Goal: Transaction & Acquisition: Book appointment/travel/reservation

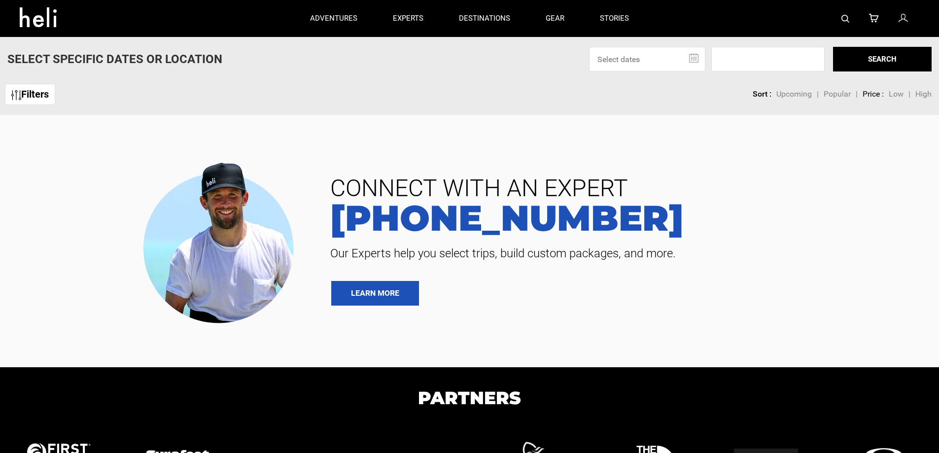
type input "Bike"
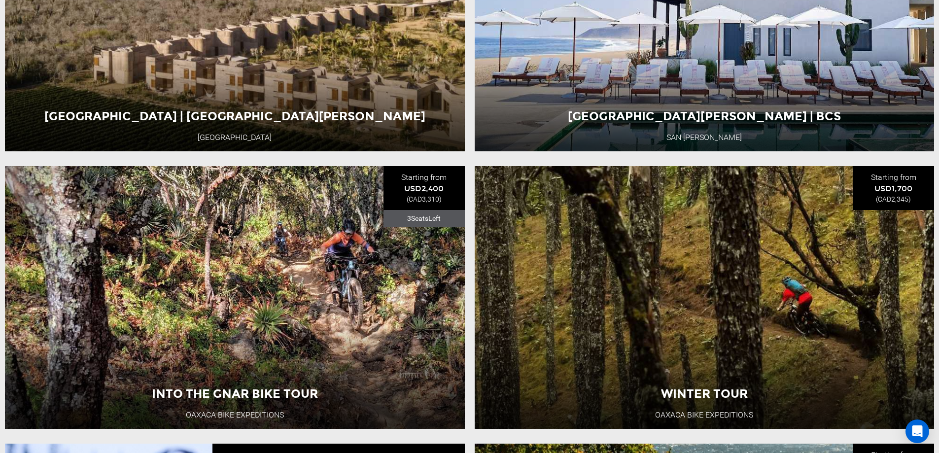
scroll to position [1725, 0]
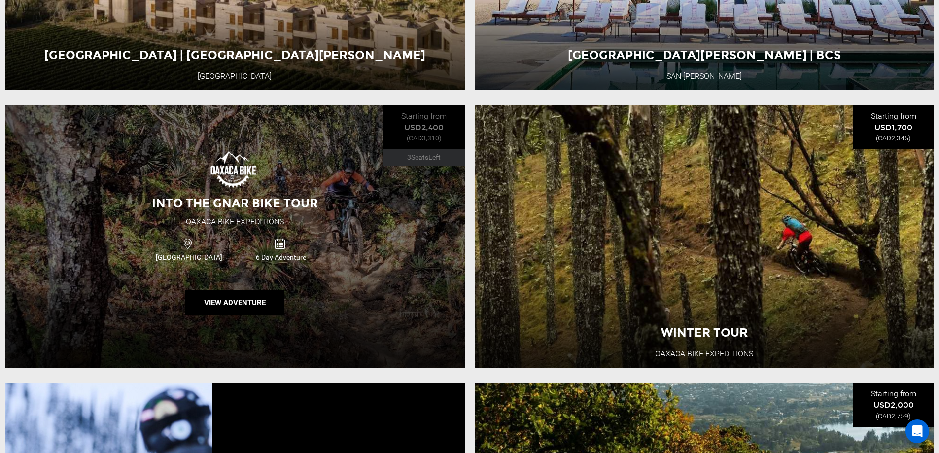
click at [370, 255] on div "Mexico 6 Day Adventure" at bounding box center [235, 249] width 276 height 33
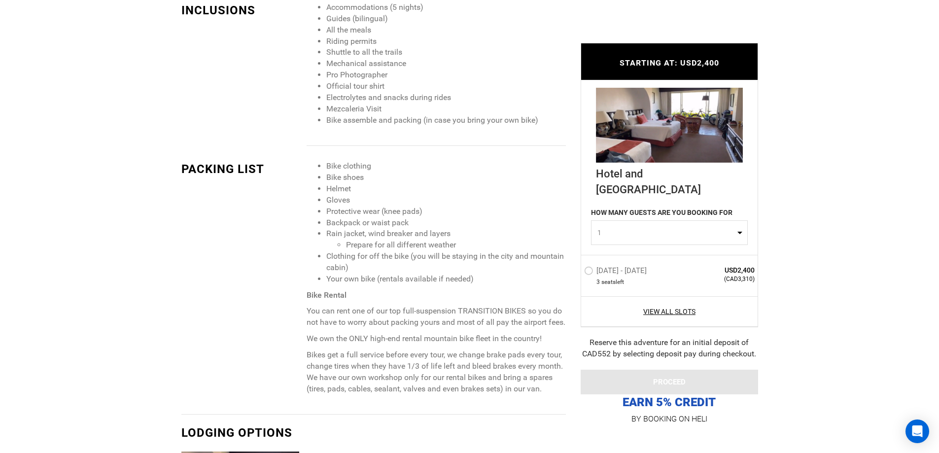
scroll to position [615, 0]
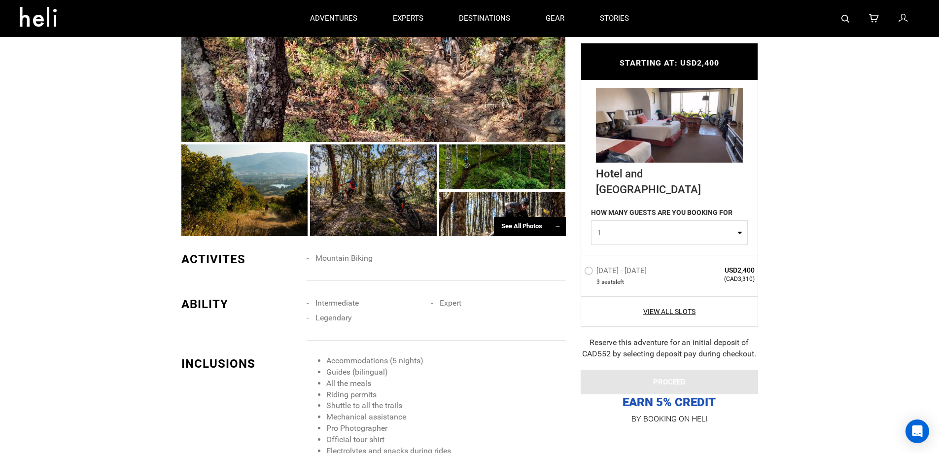
click at [336, 104] on div at bounding box center [373, 53] width 384 height 178
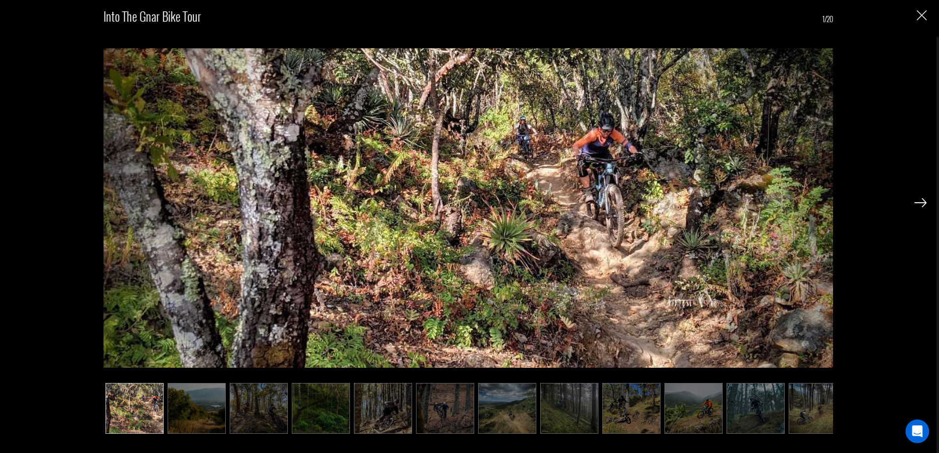
click at [919, 201] on img at bounding box center [920, 202] width 12 height 9
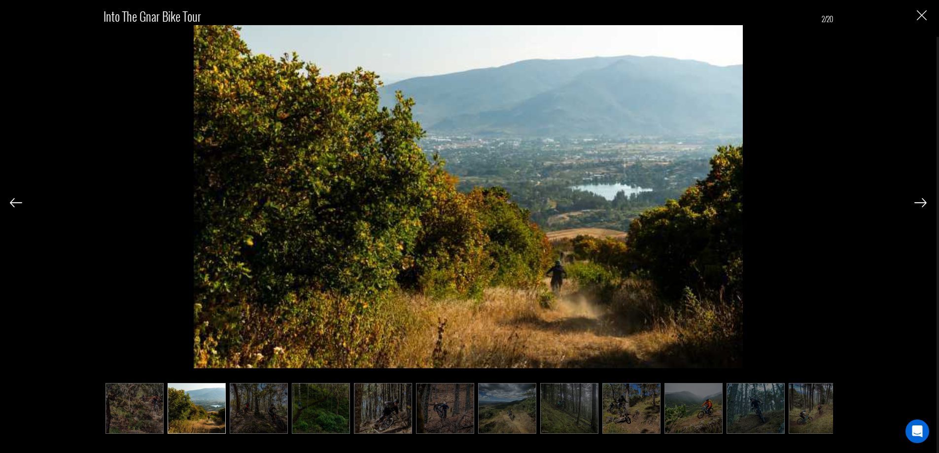
click at [919, 201] on img at bounding box center [920, 202] width 12 height 9
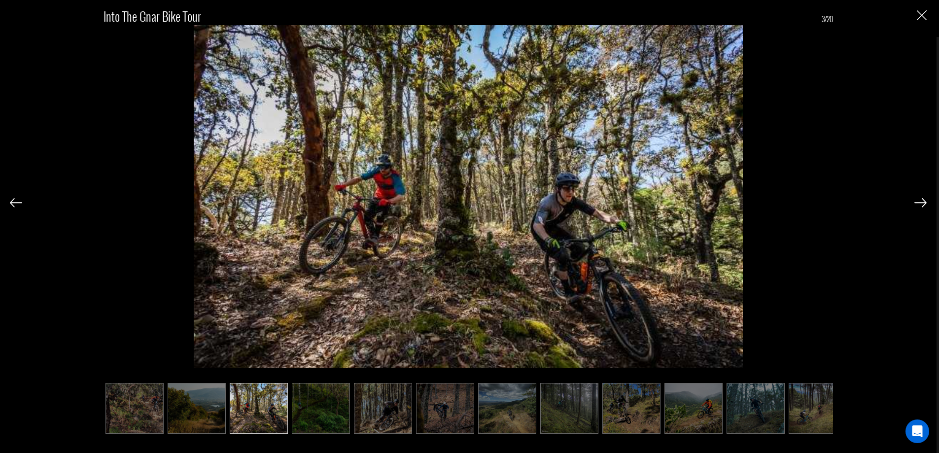
click at [919, 201] on img at bounding box center [920, 202] width 12 height 9
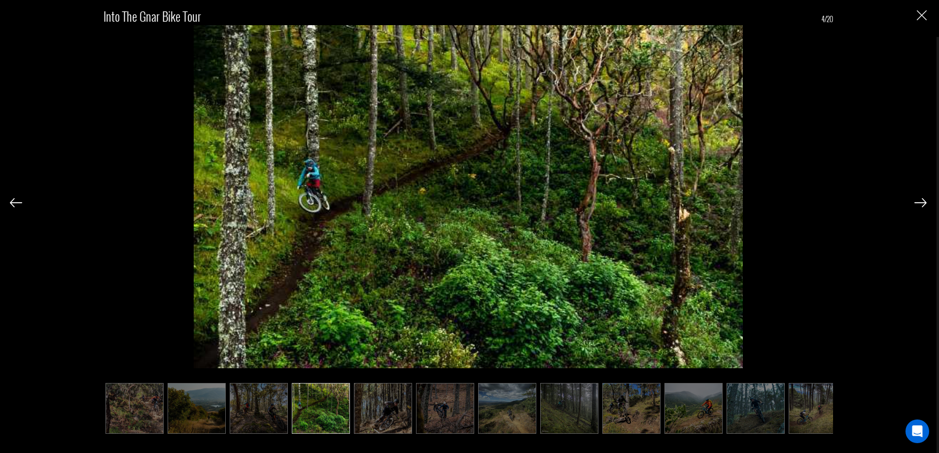
click at [919, 201] on img at bounding box center [920, 202] width 12 height 9
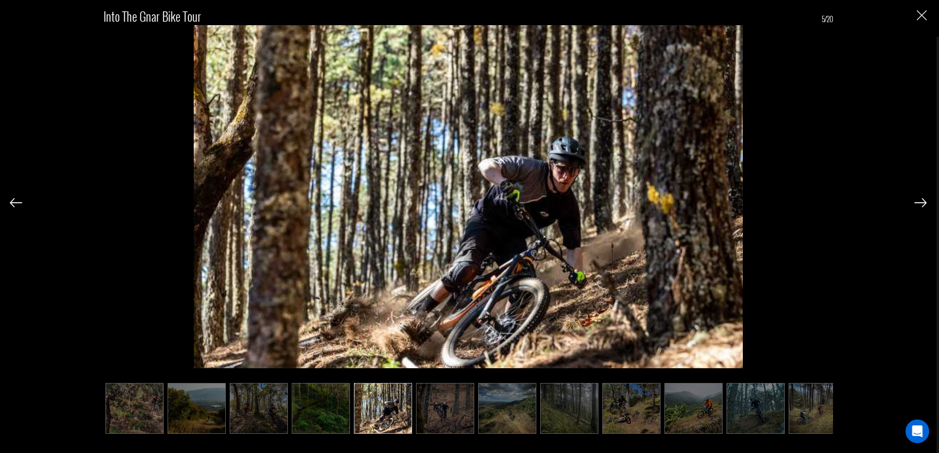
click at [919, 201] on img at bounding box center [920, 202] width 12 height 9
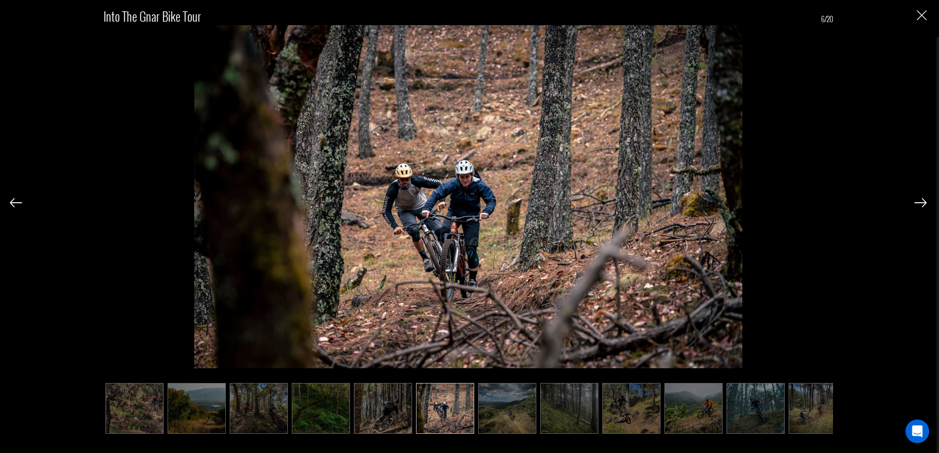
click at [919, 201] on img at bounding box center [920, 202] width 12 height 9
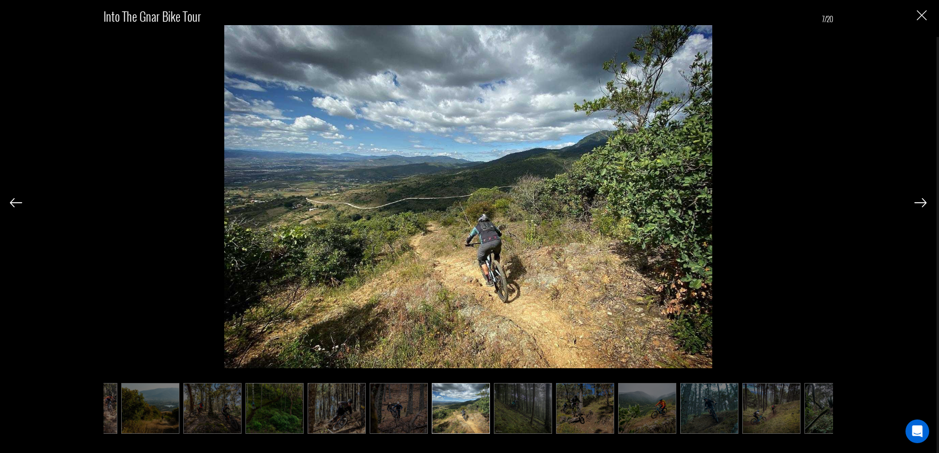
scroll to position [0, 49]
click at [919, 201] on img at bounding box center [920, 202] width 12 height 9
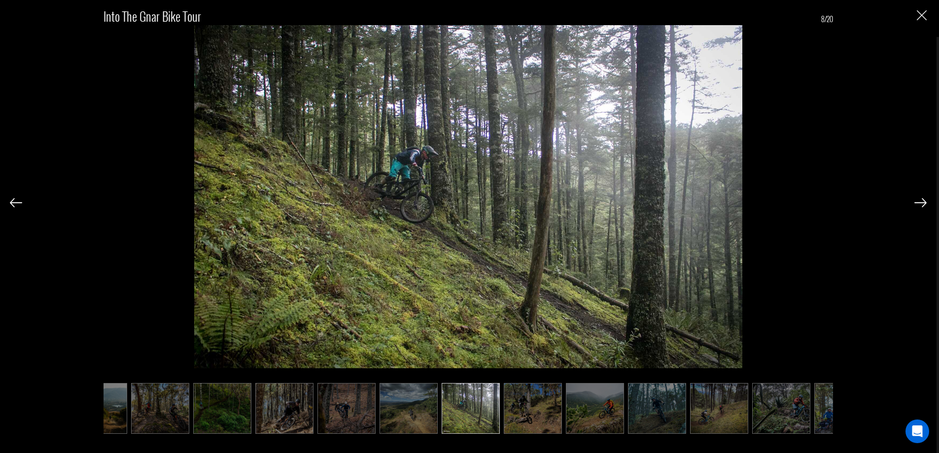
click at [919, 201] on img at bounding box center [920, 202] width 12 height 9
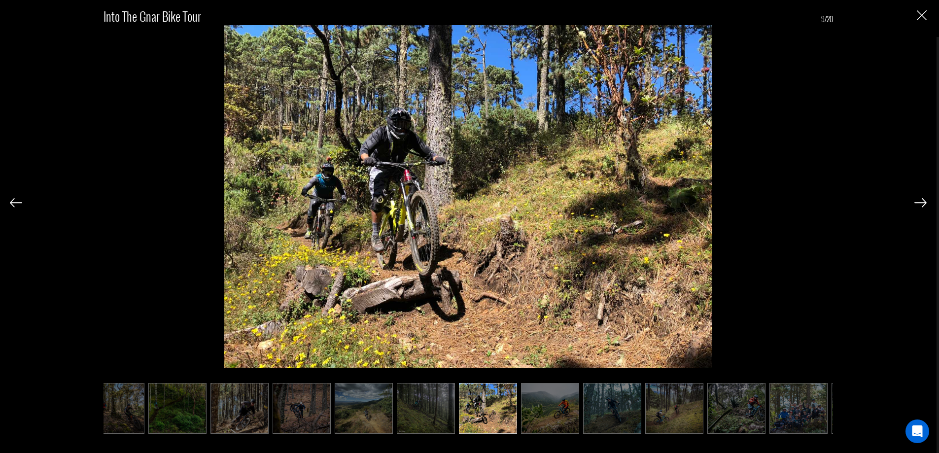
scroll to position [0, 148]
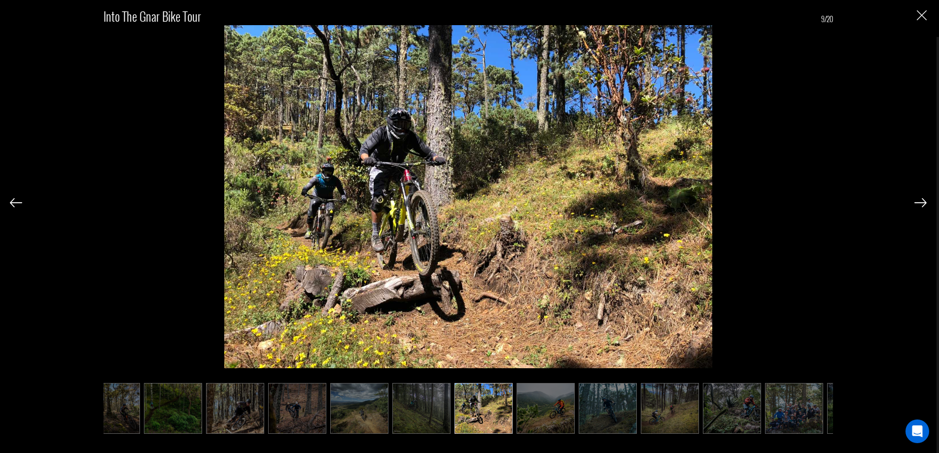
click at [919, 201] on img at bounding box center [920, 202] width 12 height 9
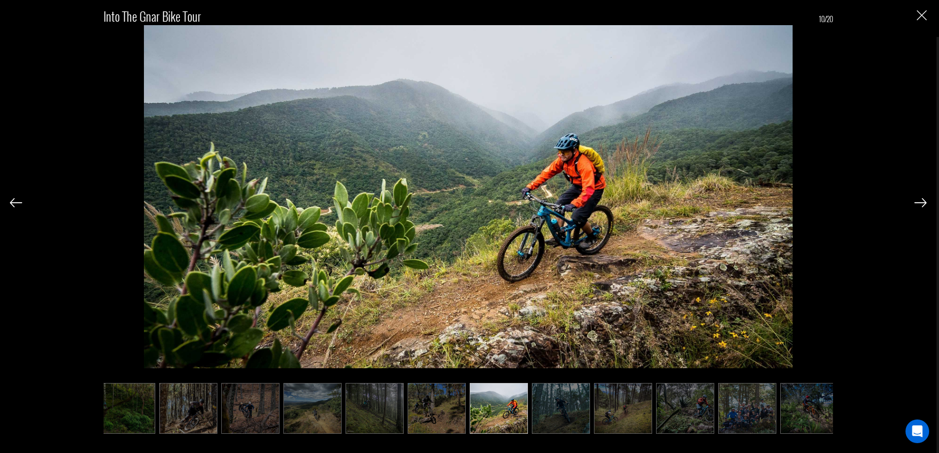
scroll to position [0, 197]
click at [919, 201] on img at bounding box center [920, 202] width 12 height 9
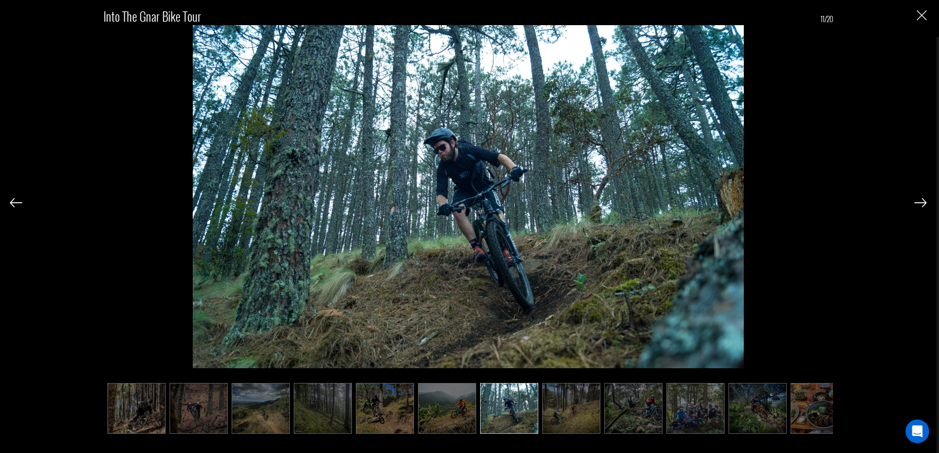
click at [919, 201] on img at bounding box center [920, 202] width 12 height 9
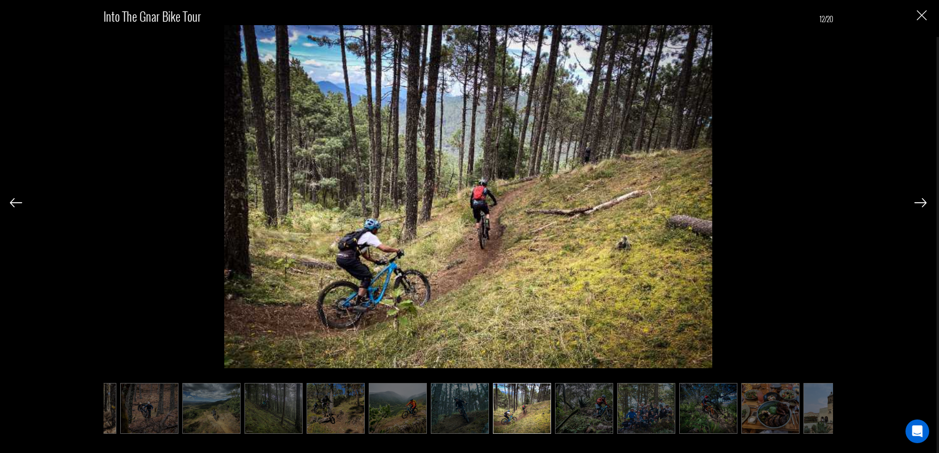
click at [919, 201] on img at bounding box center [920, 202] width 12 height 9
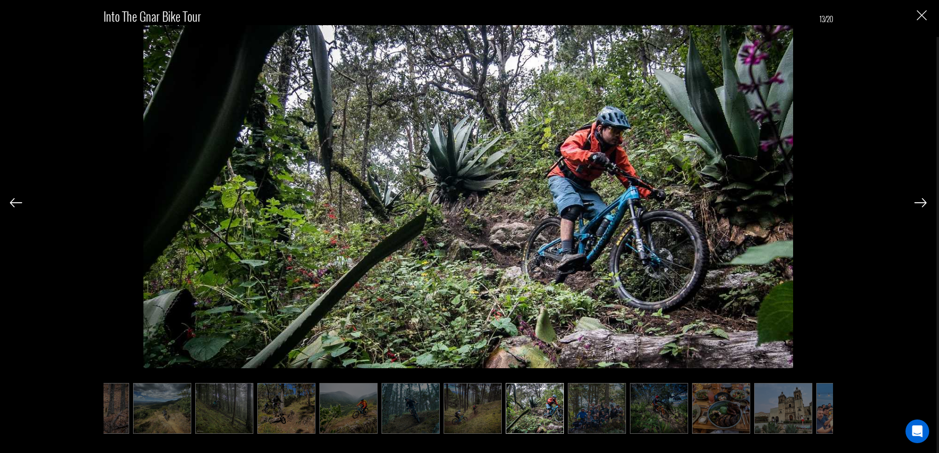
click at [919, 201] on img at bounding box center [920, 202] width 12 height 9
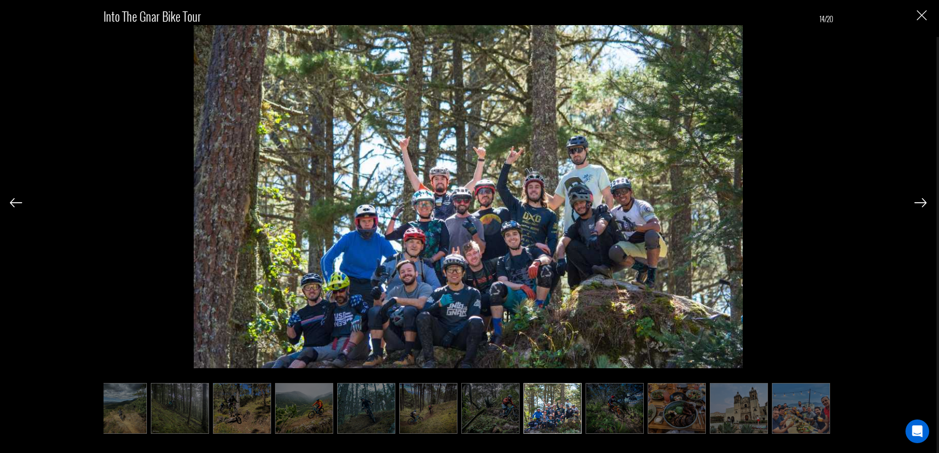
scroll to position [0, 394]
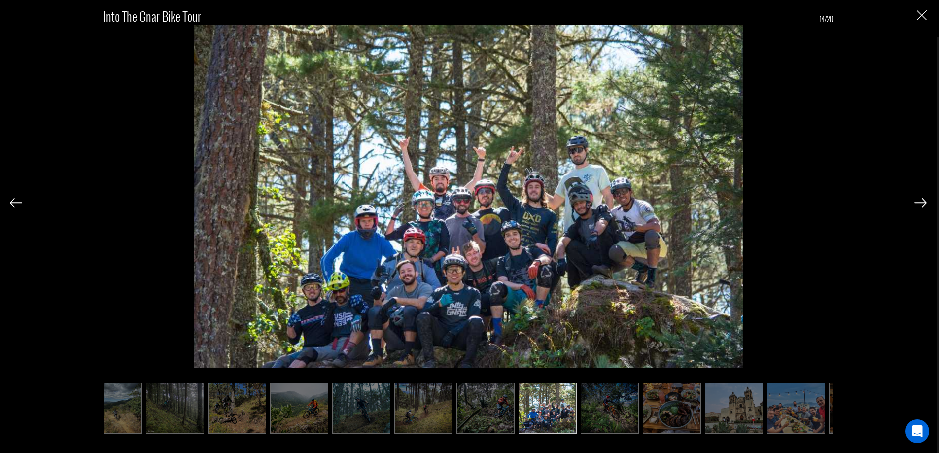
click at [14, 201] on img at bounding box center [16, 202] width 12 height 9
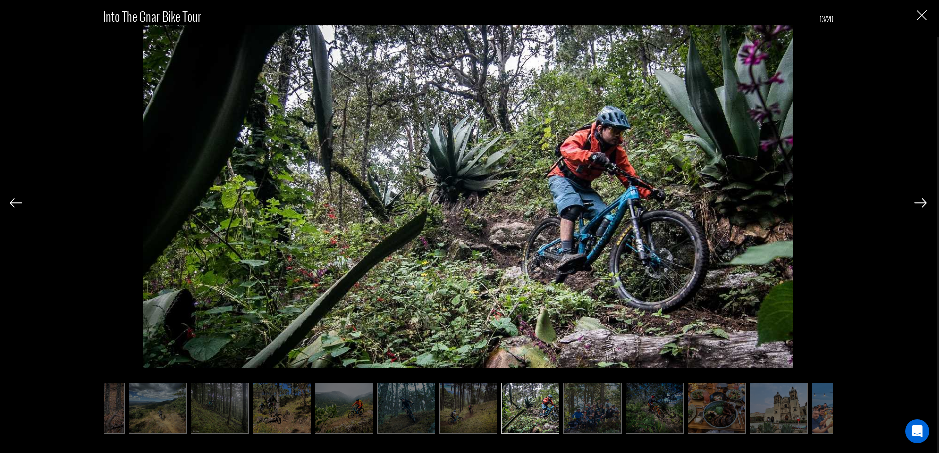
scroll to position [0, 345]
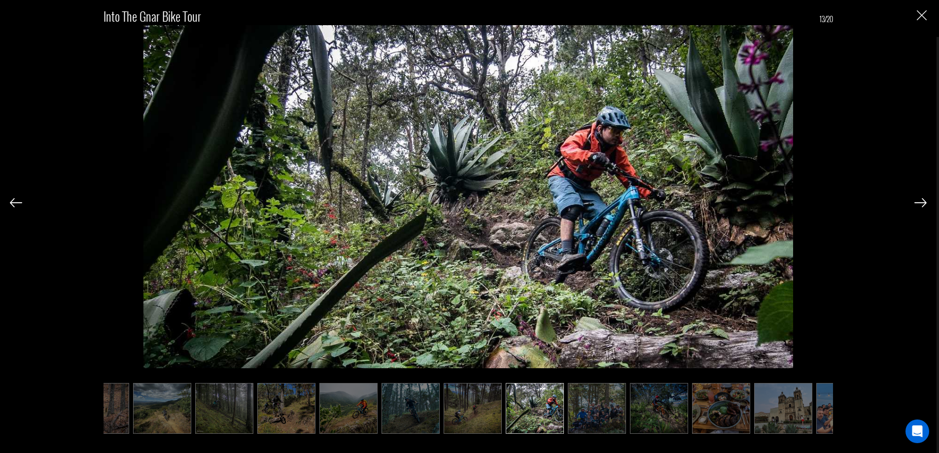
click at [926, 204] on img at bounding box center [920, 202] width 12 height 9
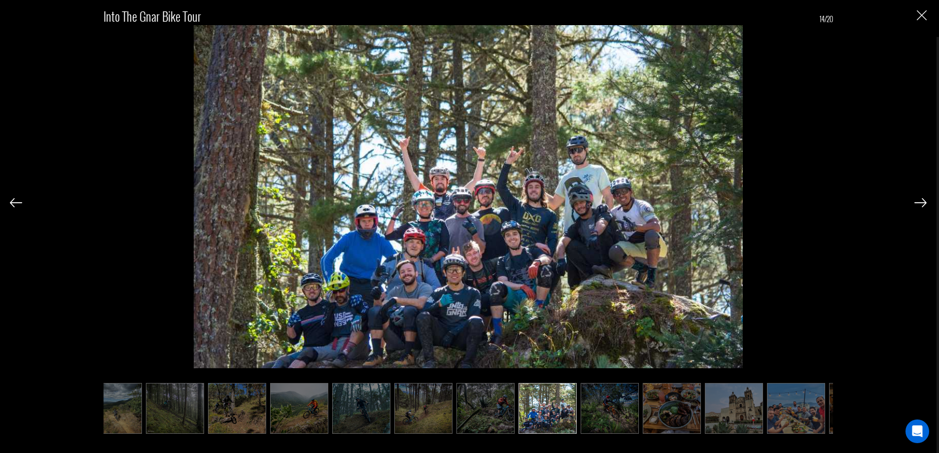
scroll to position [0, 394]
click at [926, 204] on img at bounding box center [920, 202] width 12 height 9
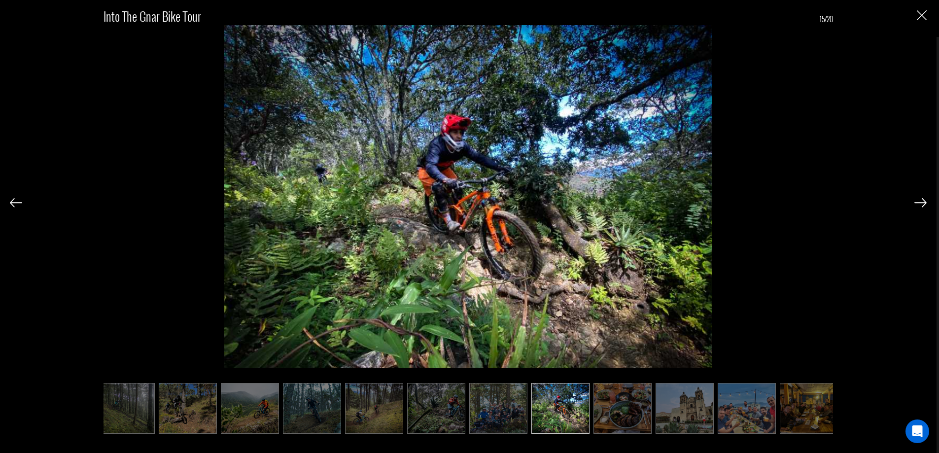
click at [926, 204] on img at bounding box center [920, 202] width 12 height 9
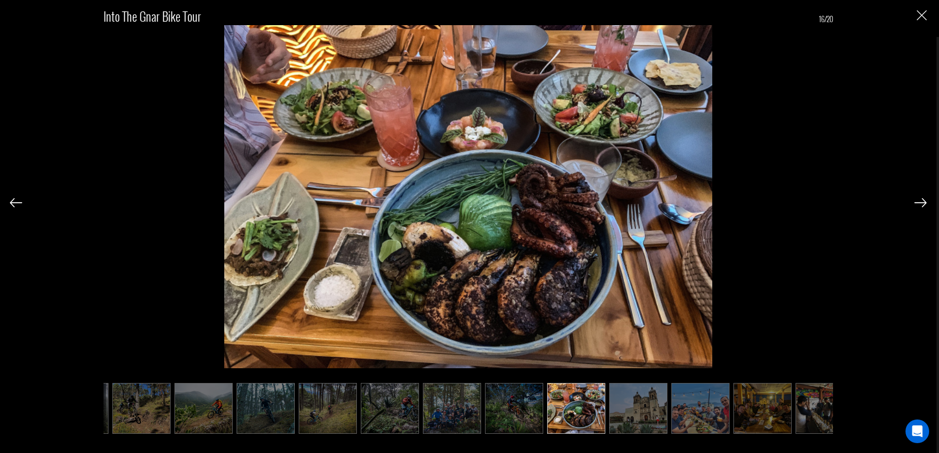
scroll to position [0, 493]
click at [926, 204] on img at bounding box center [920, 202] width 12 height 9
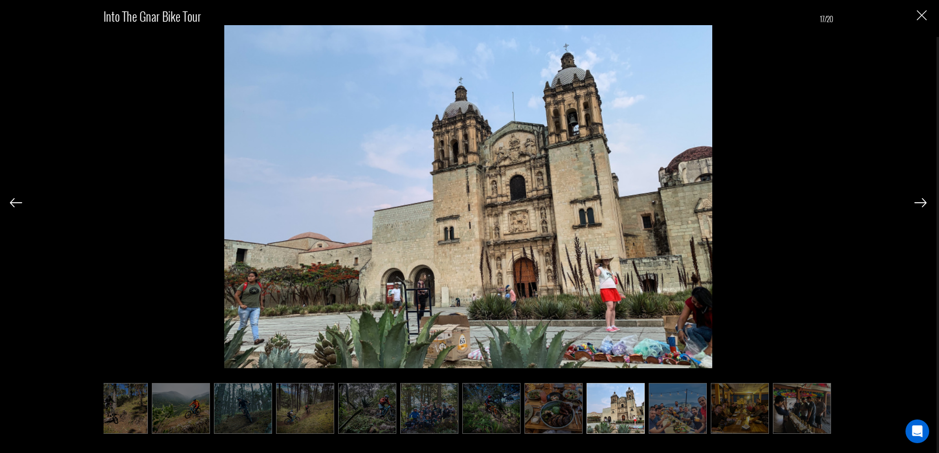
scroll to position [0, 513]
click at [926, 204] on img at bounding box center [920, 202] width 12 height 9
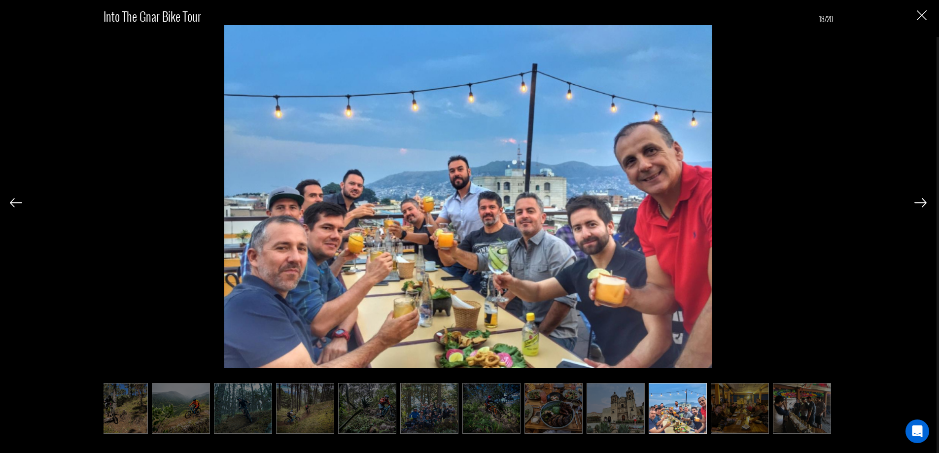
click at [926, 204] on img at bounding box center [920, 202] width 12 height 9
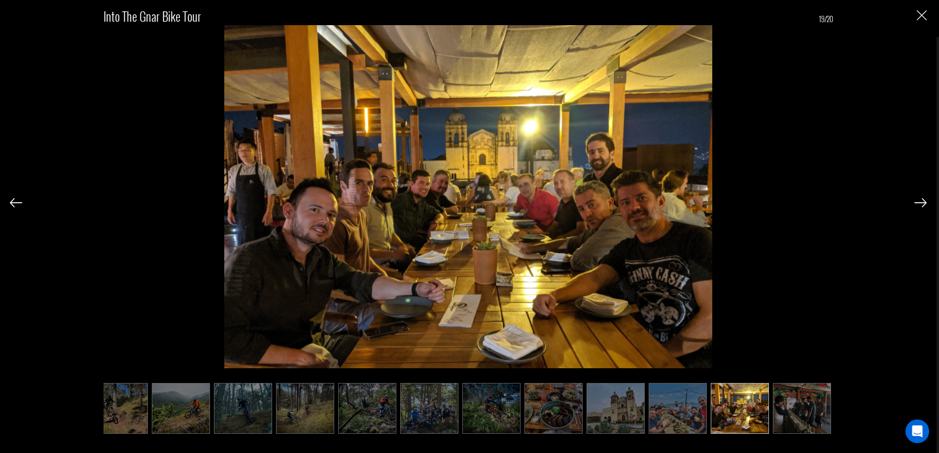
click at [926, 204] on img at bounding box center [920, 202] width 12 height 9
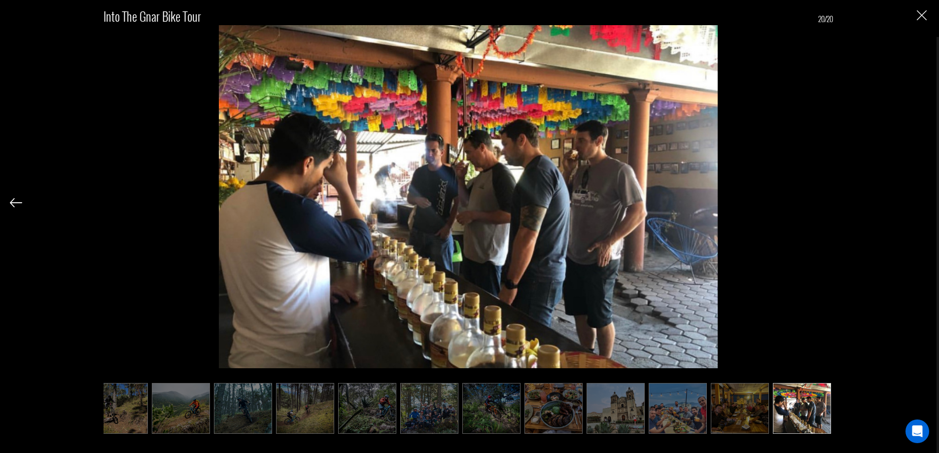
click at [926, 204] on div "Into the Gnar Bike Tour 20/20" at bounding box center [468, 215] width 917 height 430
click at [924, 19] on img "Close" at bounding box center [922, 15] width 10 height 10
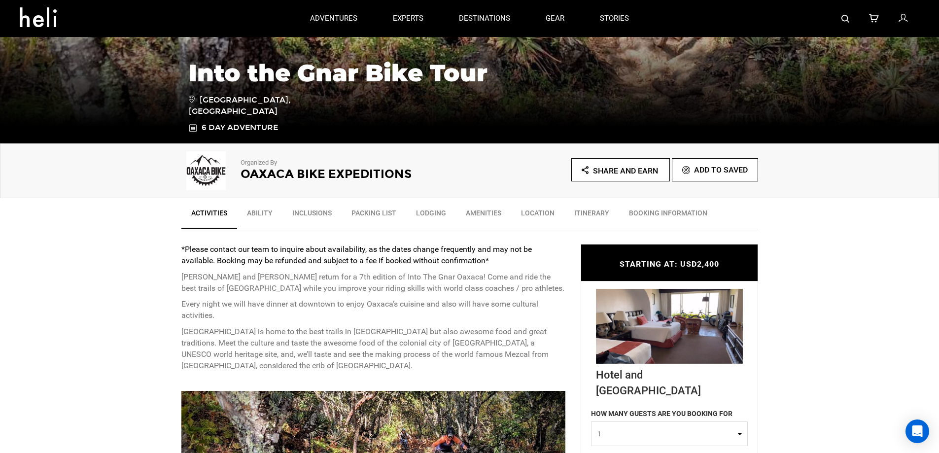
scroll to position [172, 0]
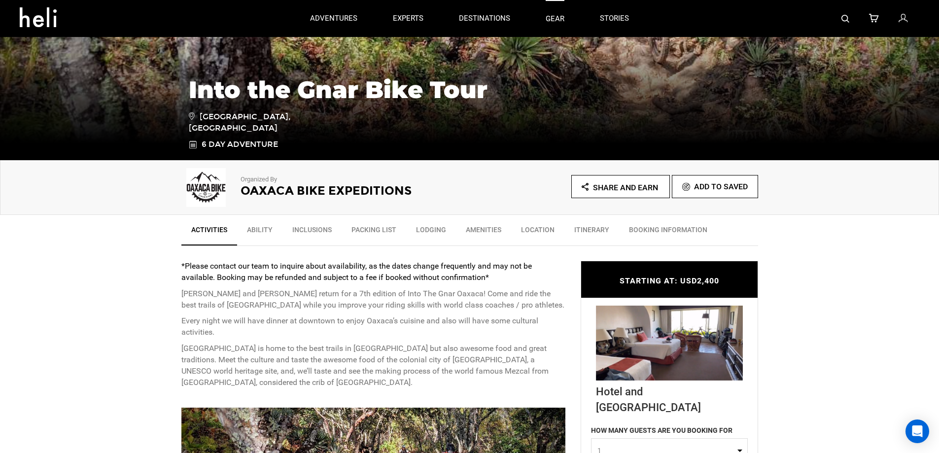
click at [552, 20] on link "gear" at bounding box center [555, 18] width 19 height 37
type input "Bike"
